Goal: Task Accomplishment & Management: Manage account settings

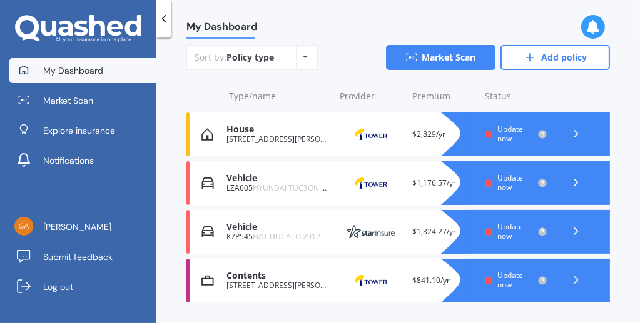
scroll to position [208, 0]
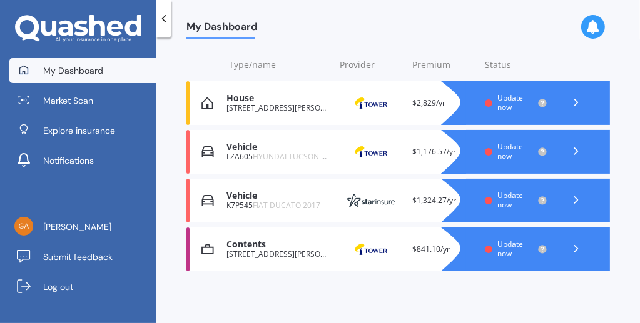
click at [572, 197] on icon at bounding box center [576, 200] width 13 height 13
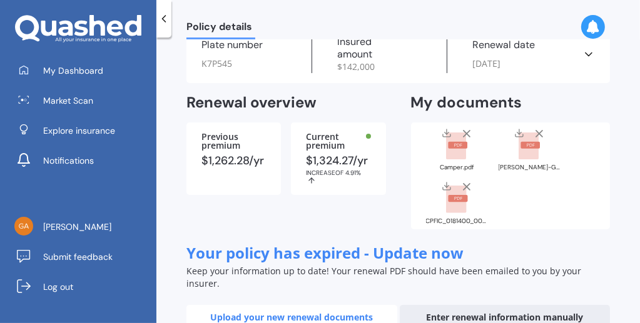
scroll to position [60, 0]
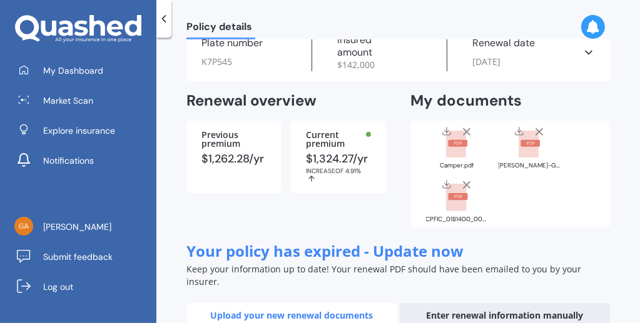
click at [557, 303] on div "Enter renewal information manually" at bounding box center [505, 315] width 211 height 25
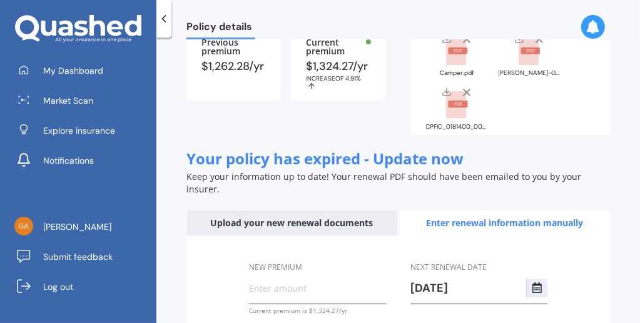
scroll to position [151, 0]
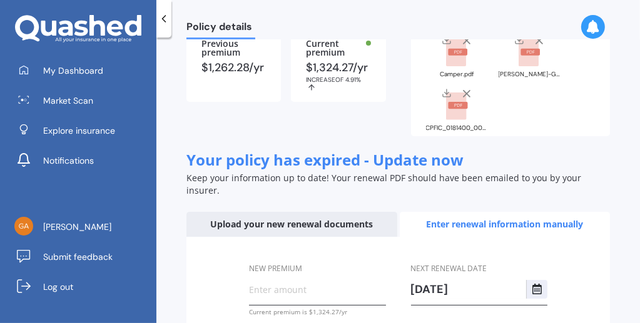
click at [317, 214] on div "Upload your new renewal documents" at bounding box center [291, 224] width 211 height 25
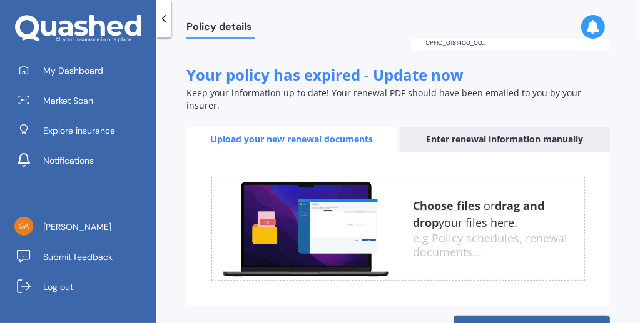
scroll to position [266, 0]
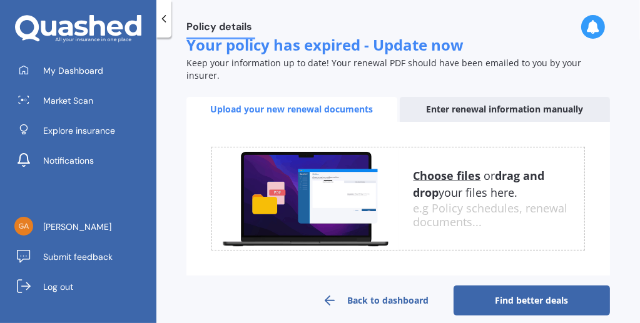
click at [444, 168] on u "Choose files" at bounding box center [447, 175] width 68 height 15
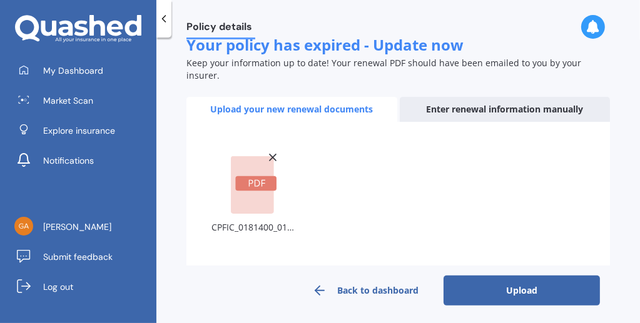
scroll to position [258, 0]
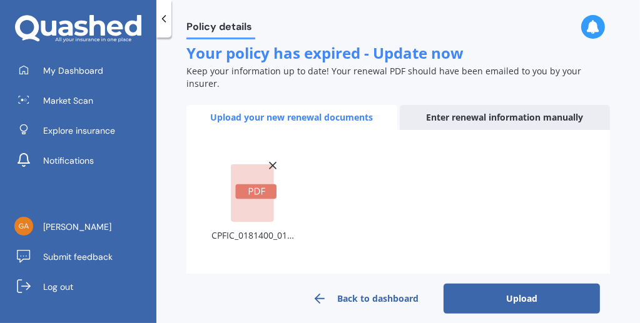
click at [491, 284] on button "Upload" at bounding box center [521, 299] width 156 height 30
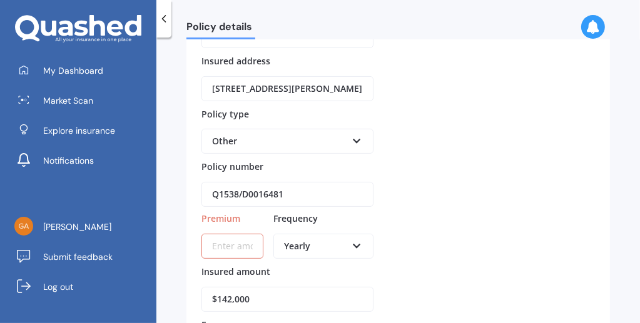
scroll to position [0, 0]
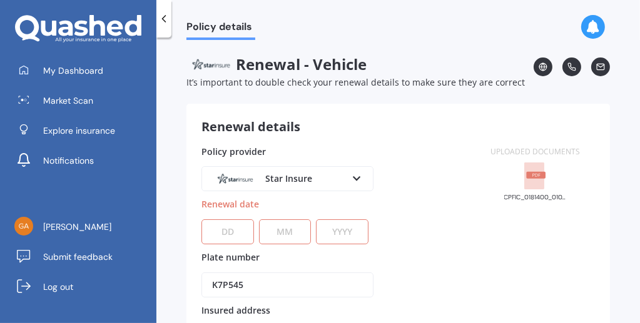
click at [241, 230] on select "DD 01 02 03 04 05 06 07 08 09 10 11 12 13 14 15 16 17 18 19 20 21 22 23 24 25 2…" at bounding box center [227, 232] width 53 height 25
select select "06"
click at [201, 220] on select "DD 01 02 03 04 05 06 07 08 09 10 11 12 13 14 15 16 17 18 19 20 21 22 23 24 25 2…" at bounding box center [227, 232] width 53 height 25
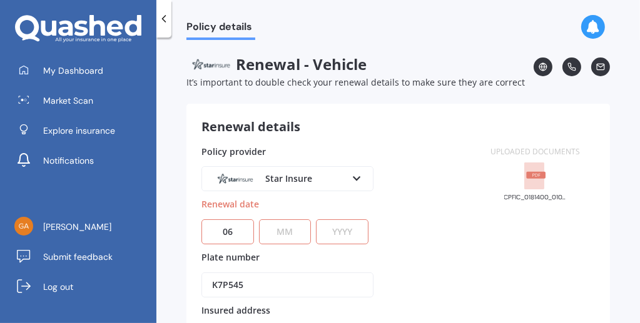
click at [286, 235] on select "MM 01 02 03 04 05 06 07 08 09 10 11 12" at bounding box center [285, 232] width 53 height 25
select select "11"
click at [259, 220] on select "MM 01 02 03 04 05 06 07 08 09 10 11 12" at bounding box center [285, 232] width 53 height 25
click at [342, 236] on select "YYYY 2027 2026 2025 2024 2023 2022 2021 2020 2019 2018 2017 2016 2015 2014 2013…" at bounding box center [342, 232] width 53 height 25
select select "2025"
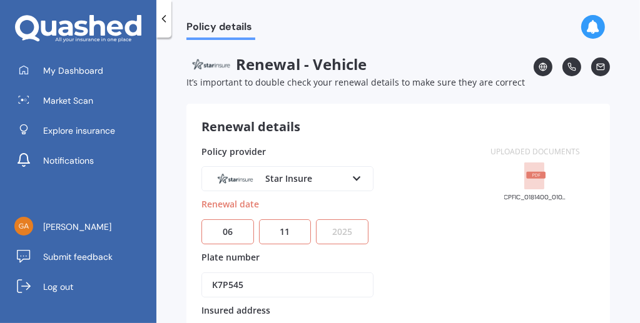
click at [316, 220] on select "YYYY 2027 2026 2025 2024 2023 2022 2021 2020 2019 2018 2017 2016 2015 2014 2013…" at bounding box center [342, 232] width 53 height 25
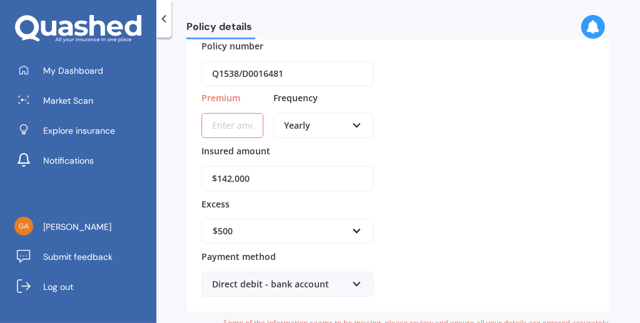
scroll to position [375, 0]
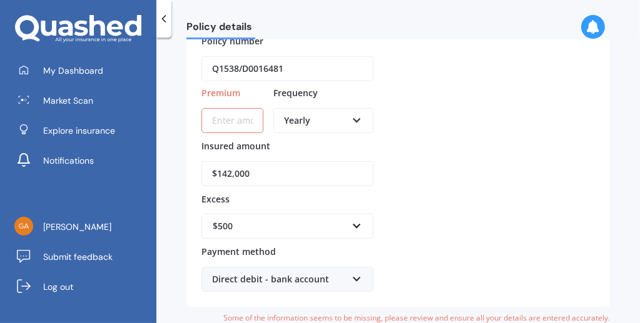
click at [232, 116] on input "Premium" at bounding box center [232, 120] width 62 height 25
type input "$1,374.39"
click at [288, 173] on input "$142,000" at bounding box center [287, 173] width 172 height 25
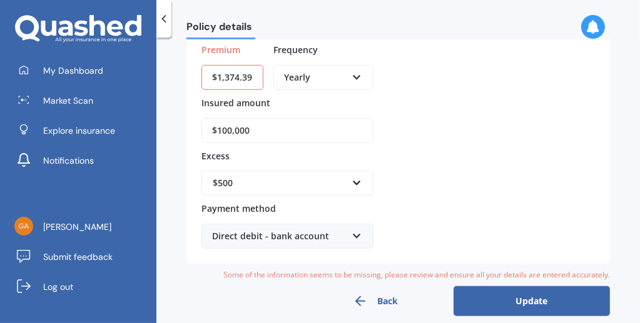
scroll to position [430, 0]
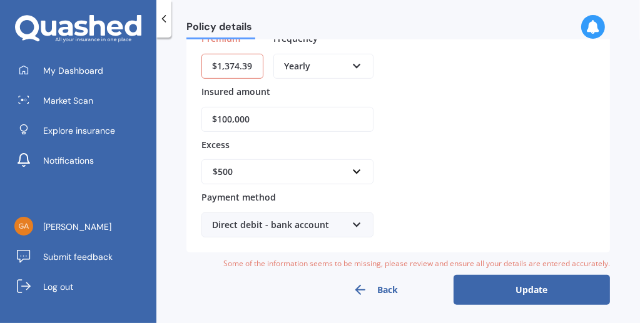
type input "$100,000"
click at [532, 286] on button "Update" at bounding box center [531, 290] width 156 height 30
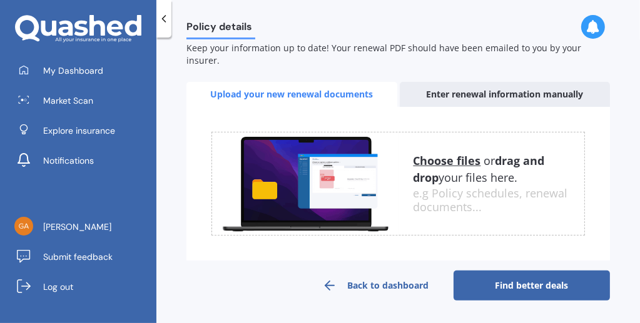
scroll to position [0, 0]
